Goal: Information Seeking & Learning: Check status

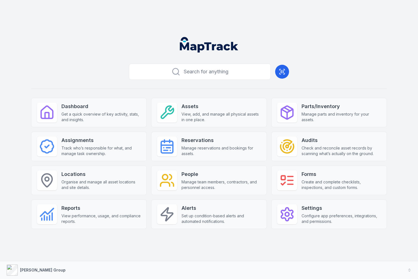
click at [110, 70] on div "Search for anything Dashboard Get a quick overview of key activity, stats, and …" at bounding box center [209, 154] width 356 height 186
click at [109, 70] on div "Search for anything Dashboard Get a quick overview of key activity, stats, and …" at bounding box center [209, 154] width 356 height 186
click at [106, 70] on div "Search for anything Dashboard Get a quick overview of key activity, stats, and …" at bounding box center [209, 154] width 356 height 186
click at [139, 37] on header at bounding box center [209, 47] width 405 height 29
click at [138, 24] on div "Search for anything Dashboard Get a quick overview of key activity, stats, and …" at bounding box center [209, 139] width 418 height 279
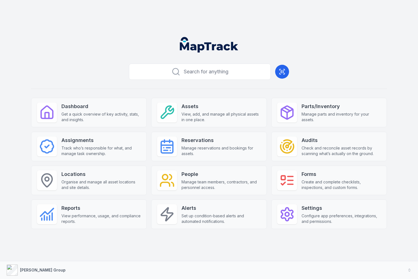
click at [140, 44] on header at bounding box center [209, 47] width 405 height 29
click at [136, 30] on div "Search for anything Dashboard Get a quick overview of key activity, stats, and …" at bounding box center [209, 139] width 418 height 279
click at [137, 40] on header at bounding box center [209, 47] width 405 height 29
click at [380, 48] on header at bounding box center [209, 47] width 405 height 29
click at [101, 122] on span "Get a quick overview of key activity, stats, and insights." at bounding box center [101, 117] width 80 height 11
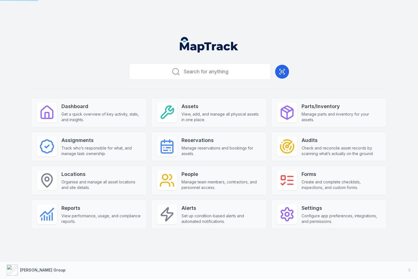
click at [103, 73] on div "Search for anything Dashboard Get a quick overview of key activity, stats, and …" at bounding box center [209, 154] width 356 height 186
click at [107, 69] on div "Search for anything Dashboard Get a quick overview of key activity, stats, and …" at bounding box center [209, 154] width 356 height 186
click at [354, 70] on div "Search for anything Dashboard Get a quick overview of key activity, stats, and …" at bounding box center [209, 154] width 356 height 186
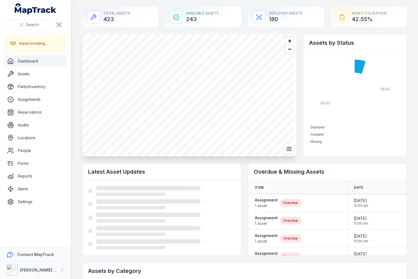
click at [342, 44] on h2 "Assets by Status" at bounding box center [355, 43] width 92 height 8
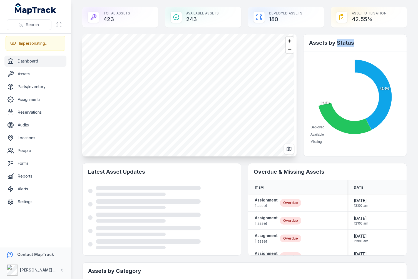
click at [359, 41] on h2 "Assets by Status" at bounding box center [355, 43] width 92 height 8
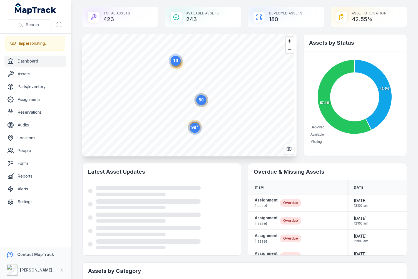
click at [357, 41] on h2 "Assets by Status" at bounding box center [355, 43] width 92 height 8
click at [287, 42] on span "Zoom in" at bounding box center [290, 41] width 8 height 8
click at [231, 101] on polygon "button" at bounding box center [230, 100] width 2 height 3
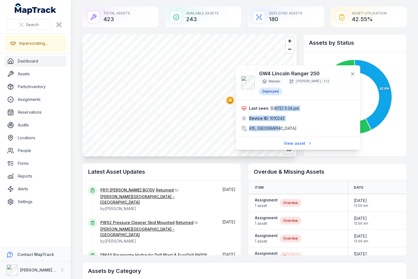
drag, startPoint x: 274, startPoint y: 100, endPoint x: 296, endPoint y: 116, distance: 27.7
click at [296, 116] on div "Last seen: 24/09/2025 5:34 pm Device ID: 1010242 A15, Australia" at bounding box center [297, 119] width 113 height 26
click at [283, 126] on div "A15, Australia" at bounding box center [297, 129] width 113 height 6
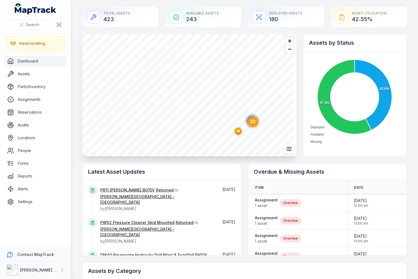
click at [253, 123] on text "22" at bounding box center [253, 121] width 5 height 5
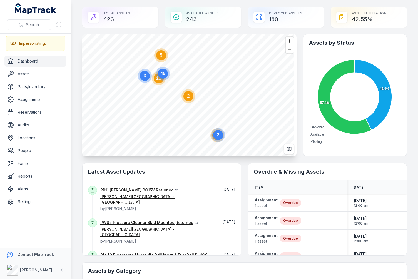
click at [189, 96] on text "2" at bounding box center [188, 96] width 3 height 5
click at [289, 50] on span "Zoom out" at bounding box center [290, 49] width 8 height 8
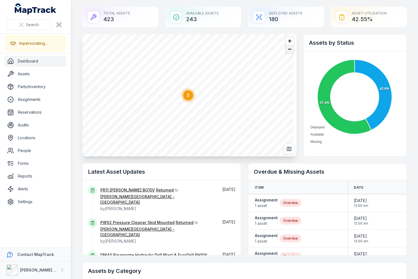
click at [289, 50] on span "Zoom out" at bounding box center [290, 49] width 8 height 8
click at [288, 49] on span "Zoom out" at bounding box center [290, 49] width 8 height 8
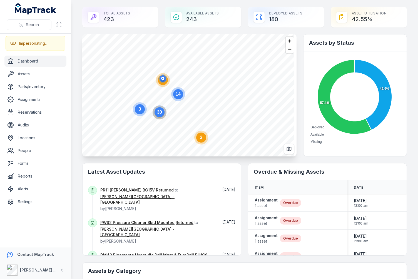
click at [161, 84] on icon "button" at bounding box center [162, 78] width 11 height 11
click at [202, 88] on circle at bounding box center [202, 84] width 10 height 10
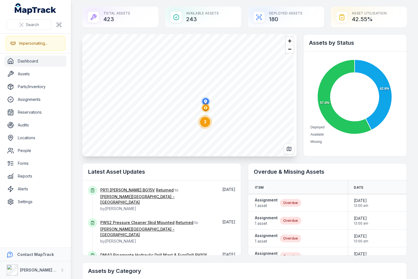
click at [206, 108] on polygon "button" at bounding box center [206, 107] width 2 height 3
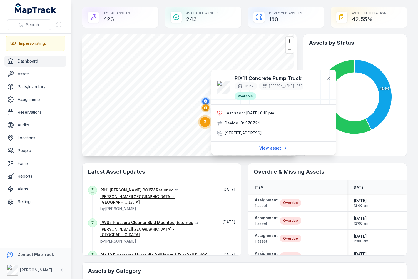
click at [205, 123] on text "3" at bounding box center [205, 122] width 3 height 5
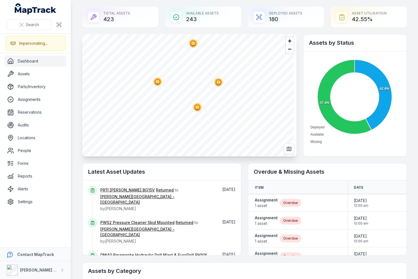
click at [198, 108] on circle "button" at bounding box center [197, 107] width 1 height 1
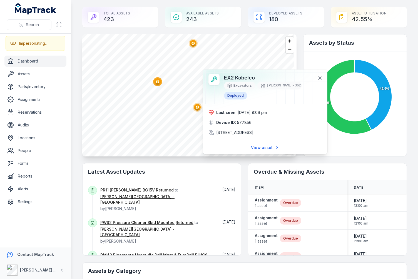
click at [158, 81] on circle "button" at bounding box center [157, 81] width 1 height 1
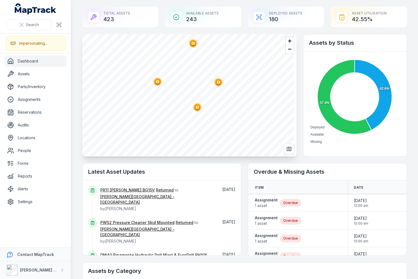
click at [218, 82] on circle "button" at bounding box center [218, 82] width 1 height 1
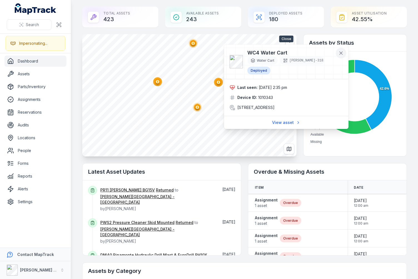
click at [342, 51] on icon at bounding box center [341, 53] width 6 height 6
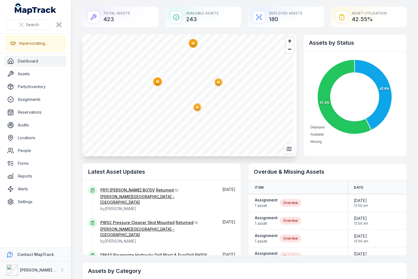
click at [342, 42] on h2 "Assets by Status" at bounding box center [355, 43] width 92 height 8
click at [196, 21] on div "Available Assets 243" at bounding box center [203, 17] width 76 height 21
drag, startPoint x: 196, startPoint y: 21, endPoint x: 210, endPoint y: 19, distance: 14.3
click at [186, 22] on div "Available Assets 243" at bounding box center [203, 17] width 76 height 21
click at [256, 18] on icon at bounding box center [259, 17] width 7 height 7
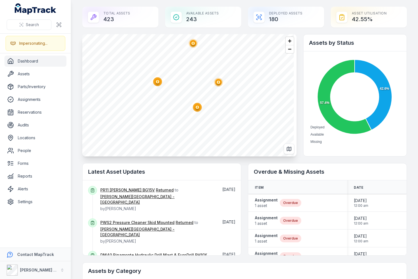
click at [241, 15] on div "Total Assets 423 Available Assets 243 Deployed Assets 180 Asset utilisation 42.…" at bounding box center [244, 17] width 325 height 21
click at [323, 14] on div "Total Assets 423 Available Assets 243 Deployed Assets 180 Asset utilisation 42.…" at bounding box center [244, 17] width 325 height 21
click at [217, 82] on circle "button" at bounding box center [218, 82] width 3 height 3
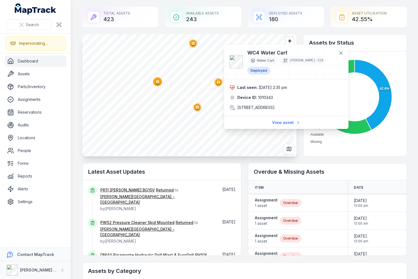
click at [198, 106] on circle "button" at bounding box center [197, 107] width 3 height 3
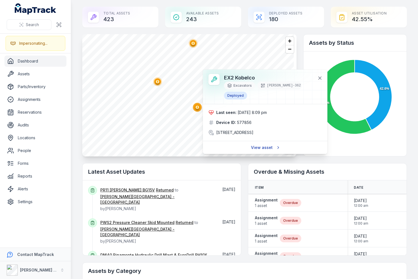
click at [259, 144] on link "View asset" at bounding box center [266, 147] width 36 height 11
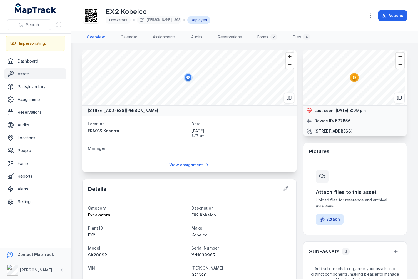
click at [256, 14] on div "EX2 Kobelco Excavators RIX-362 Deployed" at bounding box center [221, 16] width 279 height 18
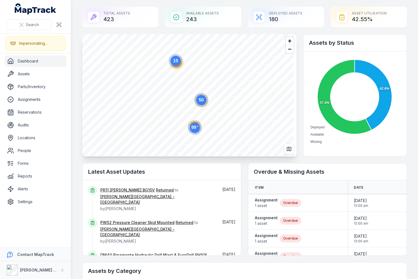
click at [199, 99] on text "50" at bounding box center [201, 100] width 5 height 5
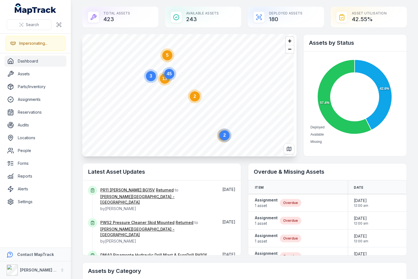
click at [192, 98] on circle at bounding box center [195, 97] width 10 height 10
click at [127, 97] on polygon "button" at bounding box center [126, 96] width 1 height 2
click at [247, 95] on ellipse "button" at bounding box center [249, 93] width 7 height 7
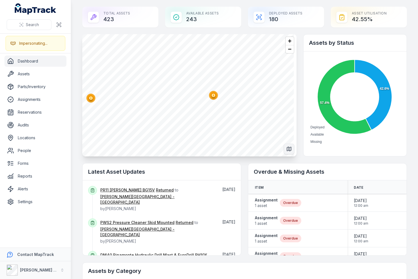
click at [286, 149] on icon "Switch to Map View" at bounding box center [289, 149] width 6 height 6
click at [286, 149] on icon "Switch to Satellite View" at bounding box center [289, 149] width 6 height 6
click at [289, 49] on span "Zoom out" at bounding box center [290, 49] width 8 height 8
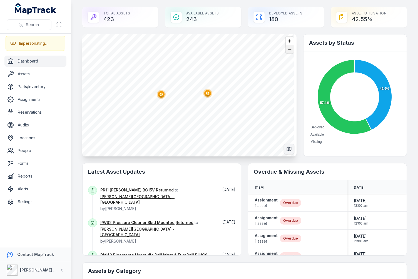
click at [289, 49] on span "Zoom out" at bounding box center [290, 49] width 8 height 8
click at [286, 50] on span "Zoom out" at bounding box center [290, 49] width 8 height 8
click at [289, 41] on span "Zoom in" at bounding box center [290, 41] width 8 height 8
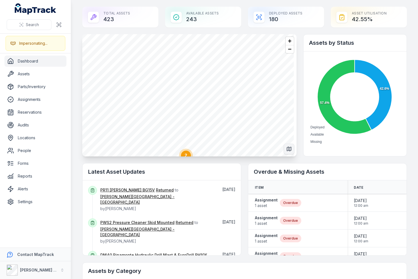
click at [324, 23] on div "Total Assets 423 Available Assets 243 Deployed Assets 180 Asset utilisation 42.…" at bounding box center [244, 17] width 325 height 21
click at [289, 52] on div at bounding box center [189, 95] width 214 height 122
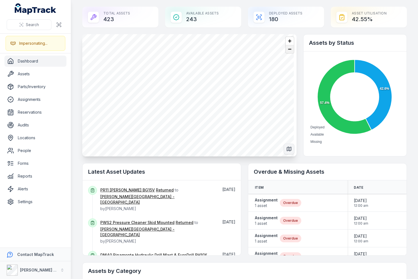
click at [289, 50] on span "Zoom out" at bounding box center [290, 49] width 8 height 8
click at [289, 49] on span "Zoom out" at bounding box center [290, 49] width 8 height 8
click at [287, 47] on span "Zoom out" at bounding box center [290, 49] width 8 height 8
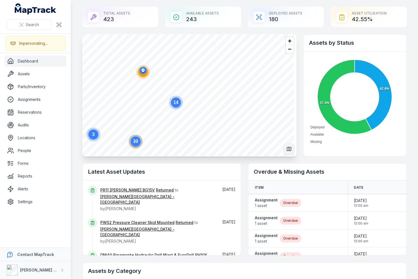
click at [271, 16] on div "Deployed Assets 180" at bounding box center [286, 17] width 76 height 21
click at [272, 17] on div "Deployed Assets 180" at bounding box center [286, 17] width 76 height 21
click at [272, 18] on div "Deployed Assets 180" at bounding box center [286, 17] width 76 height 21
click at [308, 19] on div "Deployed Assets 180" at bounding box center [286, 17] width 76 height 21
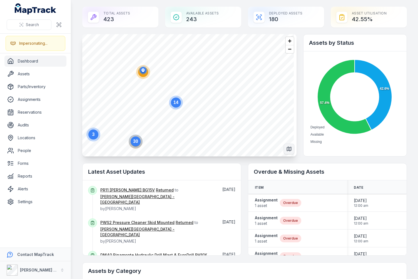
drag, startPoint x: 356, startPoint y: 16, endPoint x: 367, endPoint y: 19, distance: 10.7
click at [363, 19] on div "Asset utilisation 42.55 %" at bounding box center [369, 17] width 76 height 21
click at [371, 19] on div "Asset utilisation 42.55 %" at bounding box center [369, 17] width 76 height 21
click at [374, 18] on div "Asset utilisation 42.55 %" at bounding box center [369, 17] width 76 height 21
click at [373, 17] on div "Asset utilisation 42.55 %" at bounding box center [369, 17] width 76 height 21
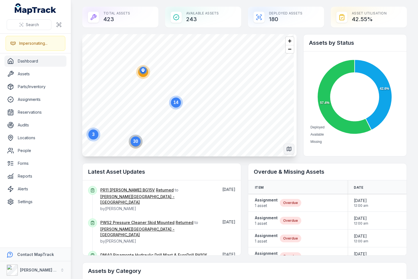
drag, startPoint x: 375, startPoint y: 14, endPoint x: 363, endPoint y: 14, distance: 12.5
click at [363, 14] on div "Asset utilisation 42.55 %" at bounding box center [369, 17] width 76 height 21
drag, startPoint x: 399, startPoint y: 11, endPoint x: 406, endPoint y: 13, distance: 7.2
click at [401, 11] on div "Asset utilisation 42.55 %" at bounding box center [369, 17] width 76 height 21
click at [160, 16] on div "Total Assets 423 Available Assets 243 Deployed Assets 180 Asset utilisation 42.…" at bounding box center [244, 17] width 325 height 21
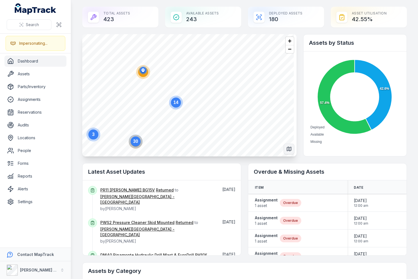
drag, startPoint x: 189, startPoint y: 17, endPoint x: 233, endPoint y: 19, distance: 43.4
click at [202, 23] on div "Available Assets 243" at bounding box center [203, 17] width 76 height 21
click at [244, 16] on div "Total Assets 423 Available Assets 243 Deployed Assets 180 Asset utilisation 42.…" at bounding box center [244, 17] width 325 height 21
click at [242, 16] on div "Total Assets 423 Available Assets 243 Deployed Assets 180 Asset utilisation 42.…" at bounding box center [244, 17] width 325 height 21
click at [258, 15] on icon at bounding box center [259, 17] width 7 height 7
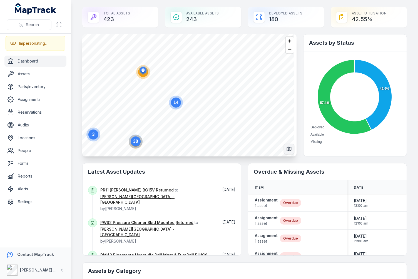
click at [339, 16] on icon at bounding box center [342, 17] width 7 height 7
click at [392, 3] on main "Total Assets 423 Available Assets 243 Deployed Assets 180 Asset utilisation 42.…" at bounding box center [244, 139] width 347 height 279
click at [407, 15] on main "Total Assets 423 Available Assets 243 Deployed Assets 180 Asset utilisation 42.…" at bounding box center [244, 139] width 347 height 279
click at [405, 16] on main "Total Assets 423 Available Assets 243 Deployed Assets 180 Asset utilisation 42.…" at bounding box center [244, 139] width 347 height 279
click at [409, 16] on main "Total Assets 423 Available Assets 243 Deployed Assets 180 Asset utilisation 42.…" at bounding box center [244, 139] width 347 height 279
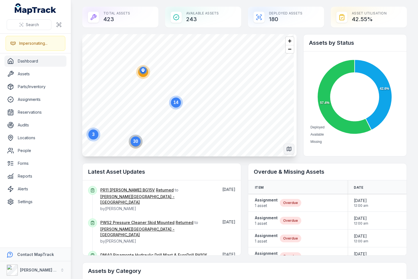
click at [159, 15] on div "Total Assets 423 Available Assets 243 Deployed Assets 180 Asset utilisation 42.…" at bounding box center [244, 17] width 325 height 21
click at [160, 16] on div "Total Assets 423 Available Assets 243 Deployed Assets 180 Asset utilisation 42.…" at bounding box center [244, 17] width 325 height 21
click at [242, 19] on div "Total Assets 423 Available Assets 243 Deployed Assets 180 Asset utilisation 42.…" at bounding box center [244, 17] width 325 height 21
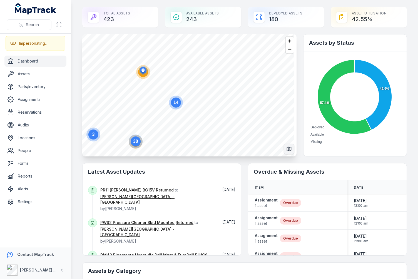
click at [242, 17] on div "Total Assets 423 Available Assets 243 Deployed Assets 180 Asset utilisation 42.…" at bounding box center [244, 17] width 325 height 21
click at [256, 14] on icon at bounding box center [259, 17] width 7 height 7
click at [333, 10] on div "Asset utilisation 42.55 %" at bounding box center [369, 17] width 76 height 21
click at [339, 14] on icon at bounding box center [342, 17] width 7 height 7
